Goal: Navigation & Orientation: Find specific page/section

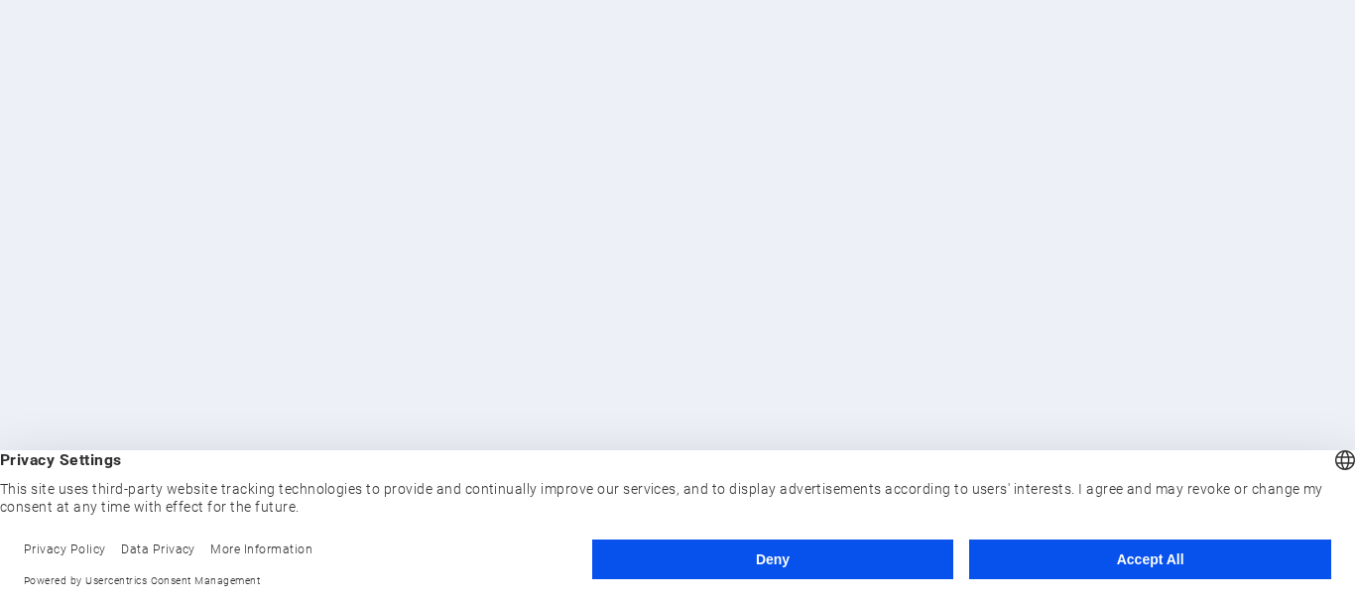
click at [1098, 568] on button "Accept All" at bounding box center [1150, 560] width 362 height 40
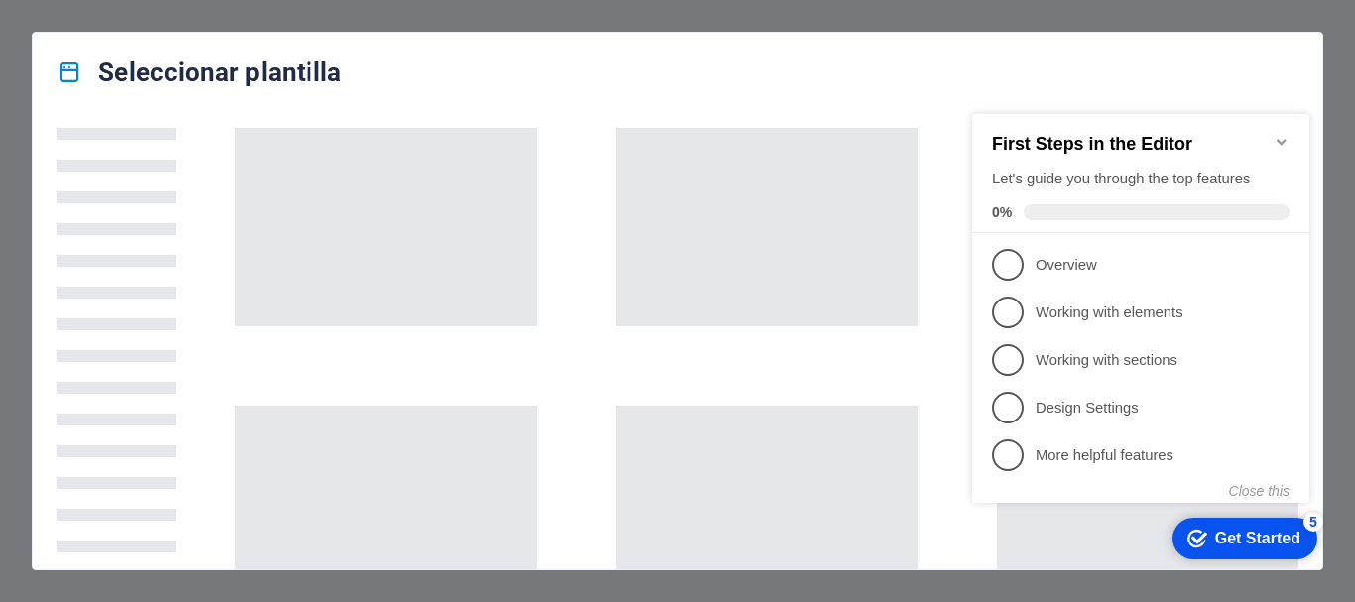
click at [1202, 529] on div "checkmark Get Started 5" at bounding box center [1243, 539] width 113 height 20
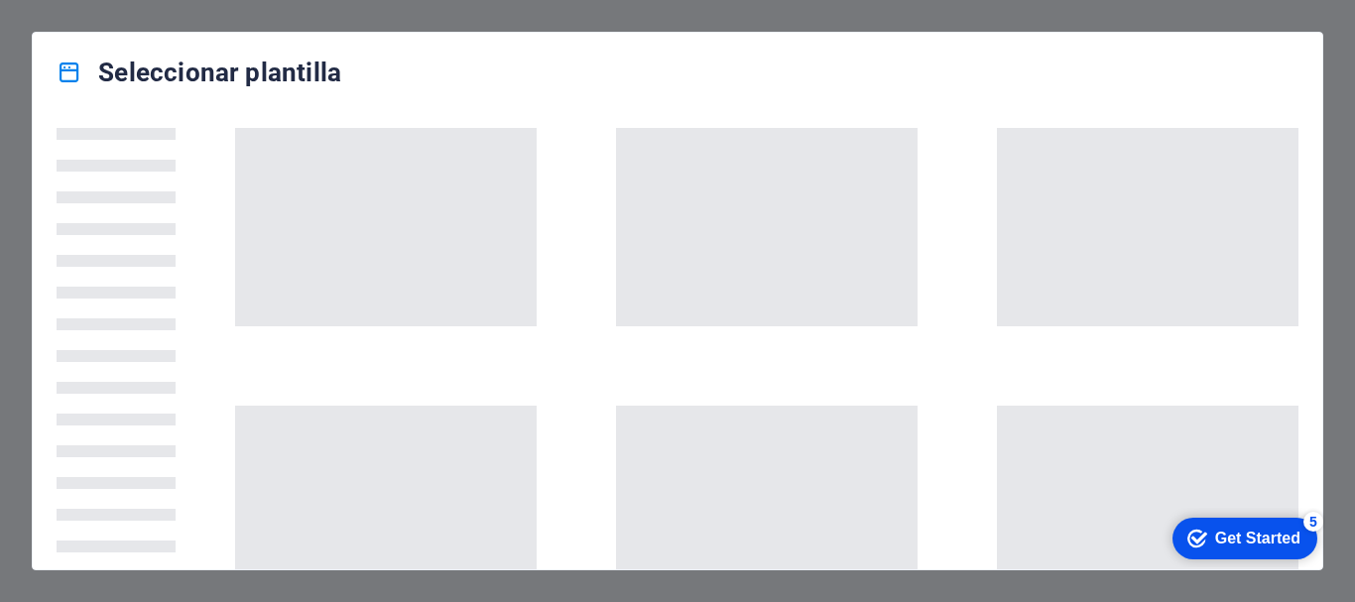
scroll to position [527, 0]
